Goal: Find specific page/section: Find specific page/section

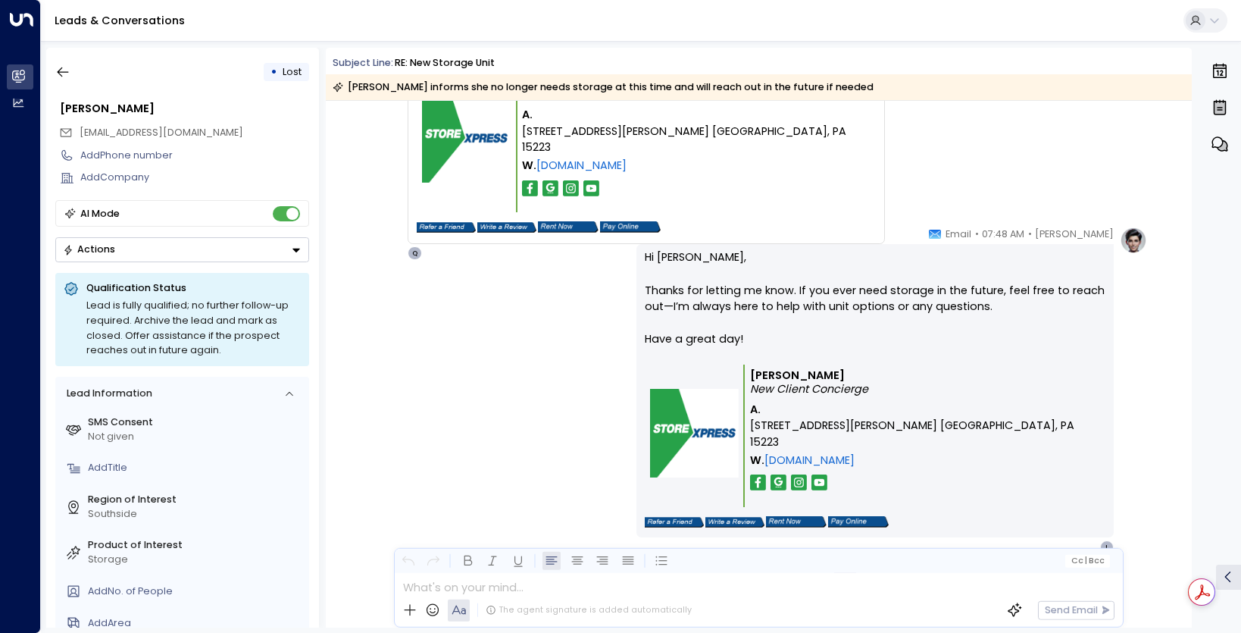
scroll to position [4455, 0]
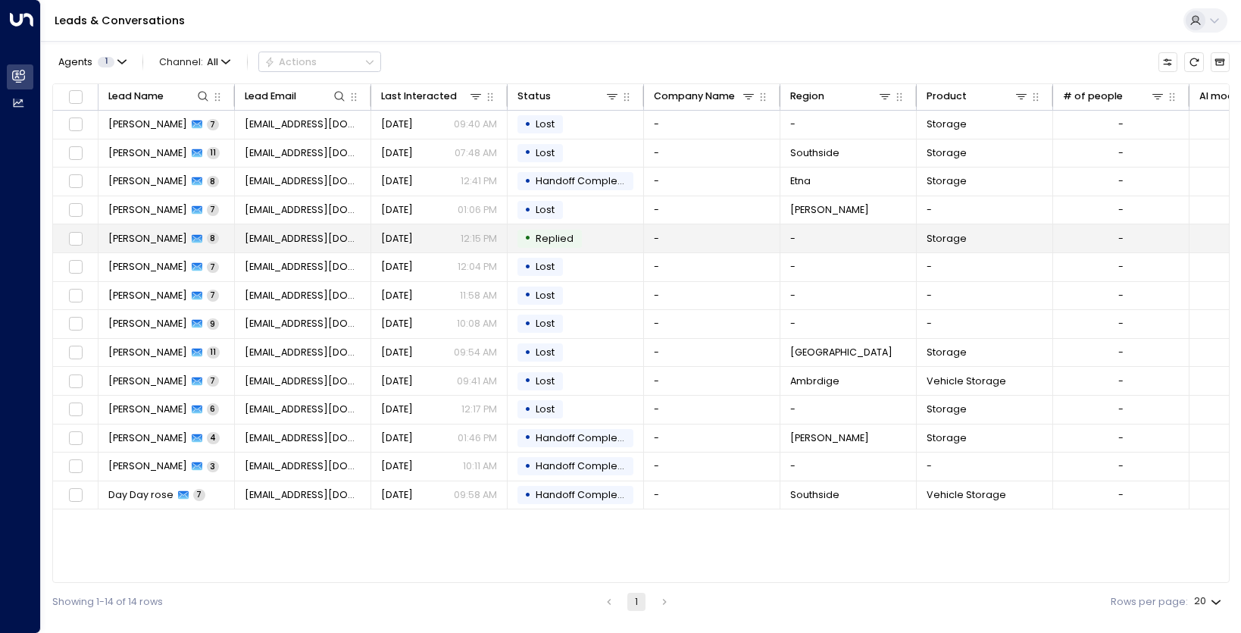
click at [158, 236] on span "[PERSON_NAME]" at bounding box center [147, 239] width 79 height 14
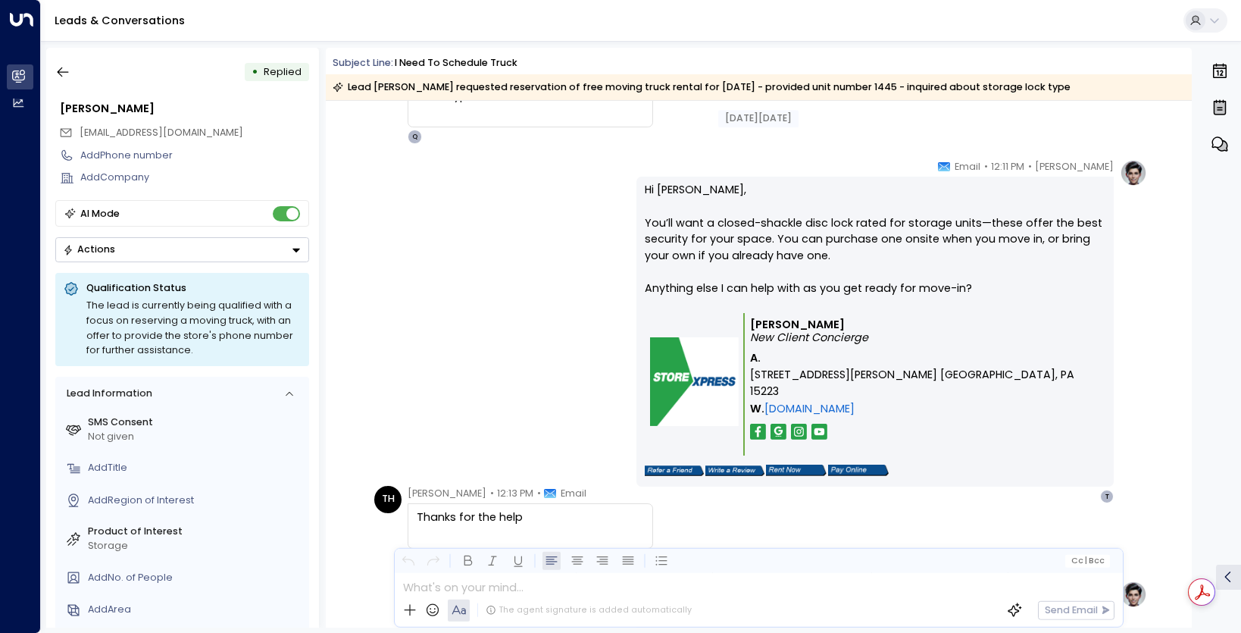
scroll to position [1110, 0]
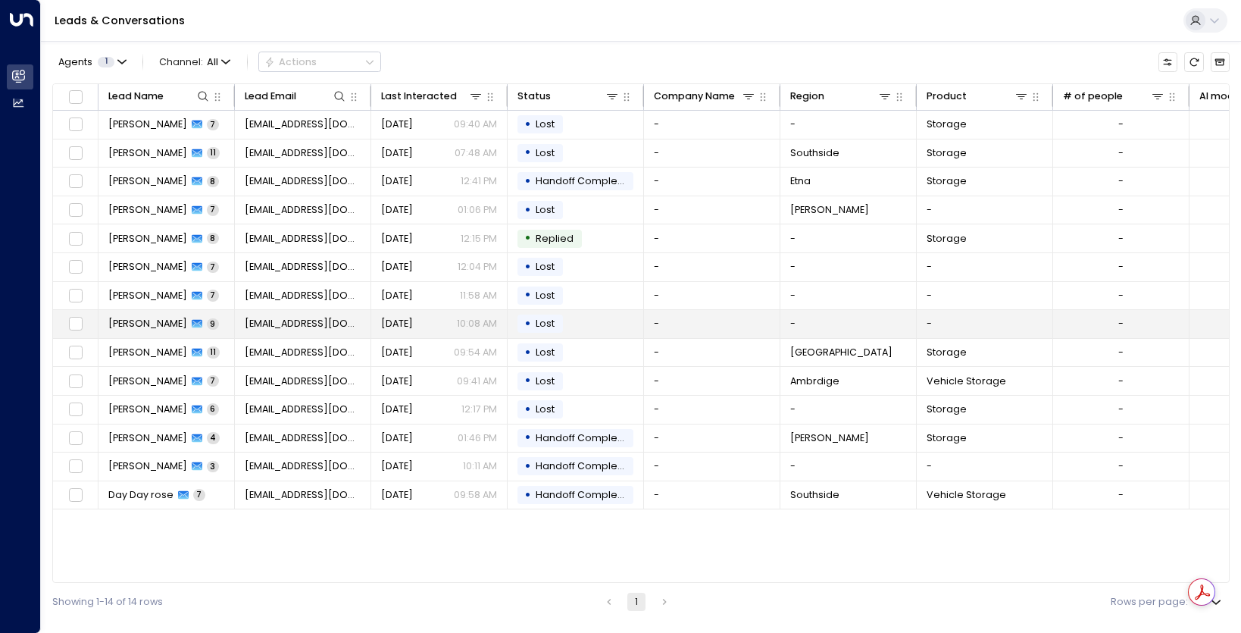
click at [276, 323] on span "[EMAIL_ADDRESS][DOMAIN_NAME]" at bounding box center [303, 324] width 117 height 14
